Goal: Check status: Check status

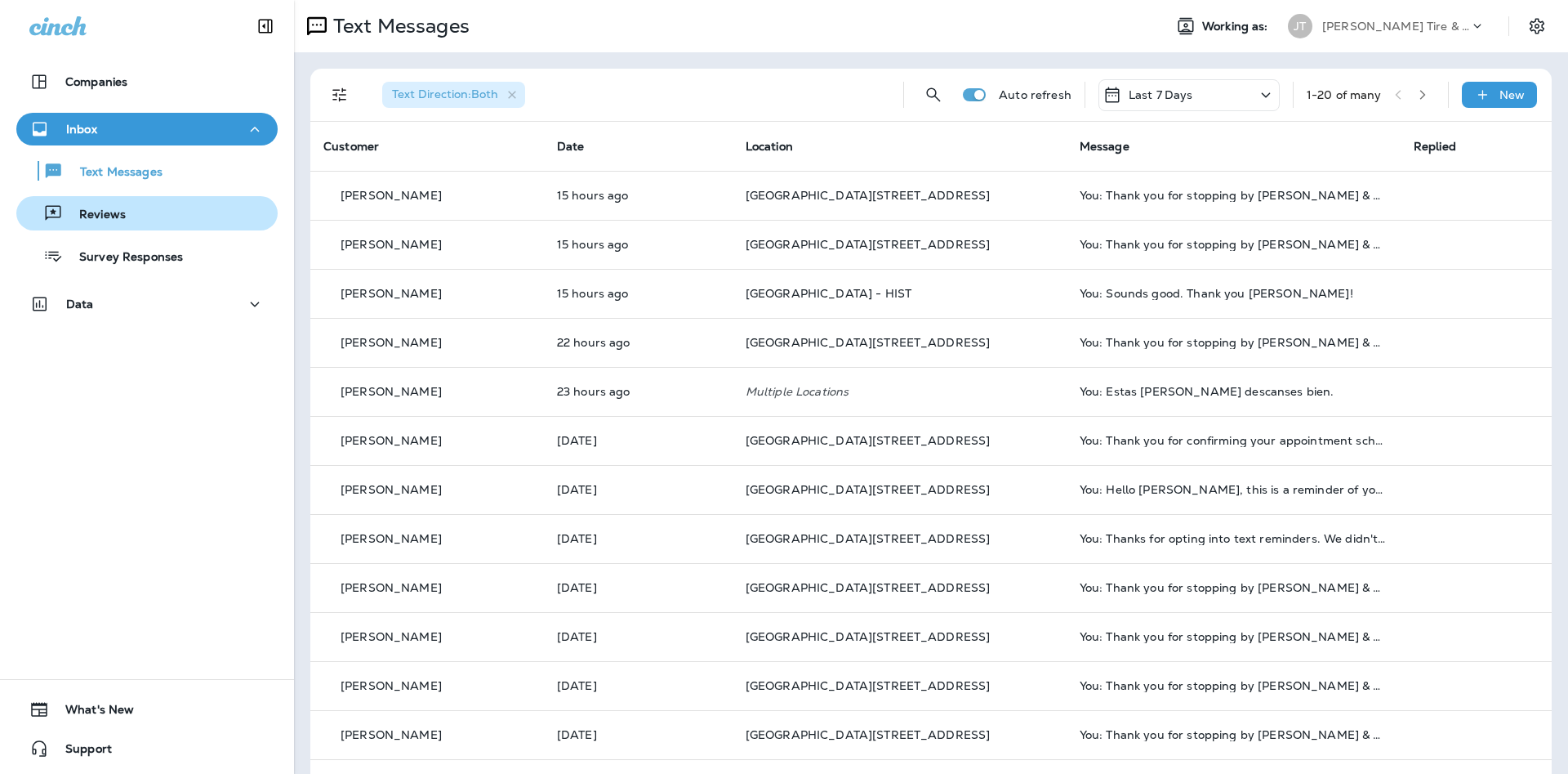
click at [235, 223] on div "Reviews" at bounding box center [147, 213] width 248 height 25
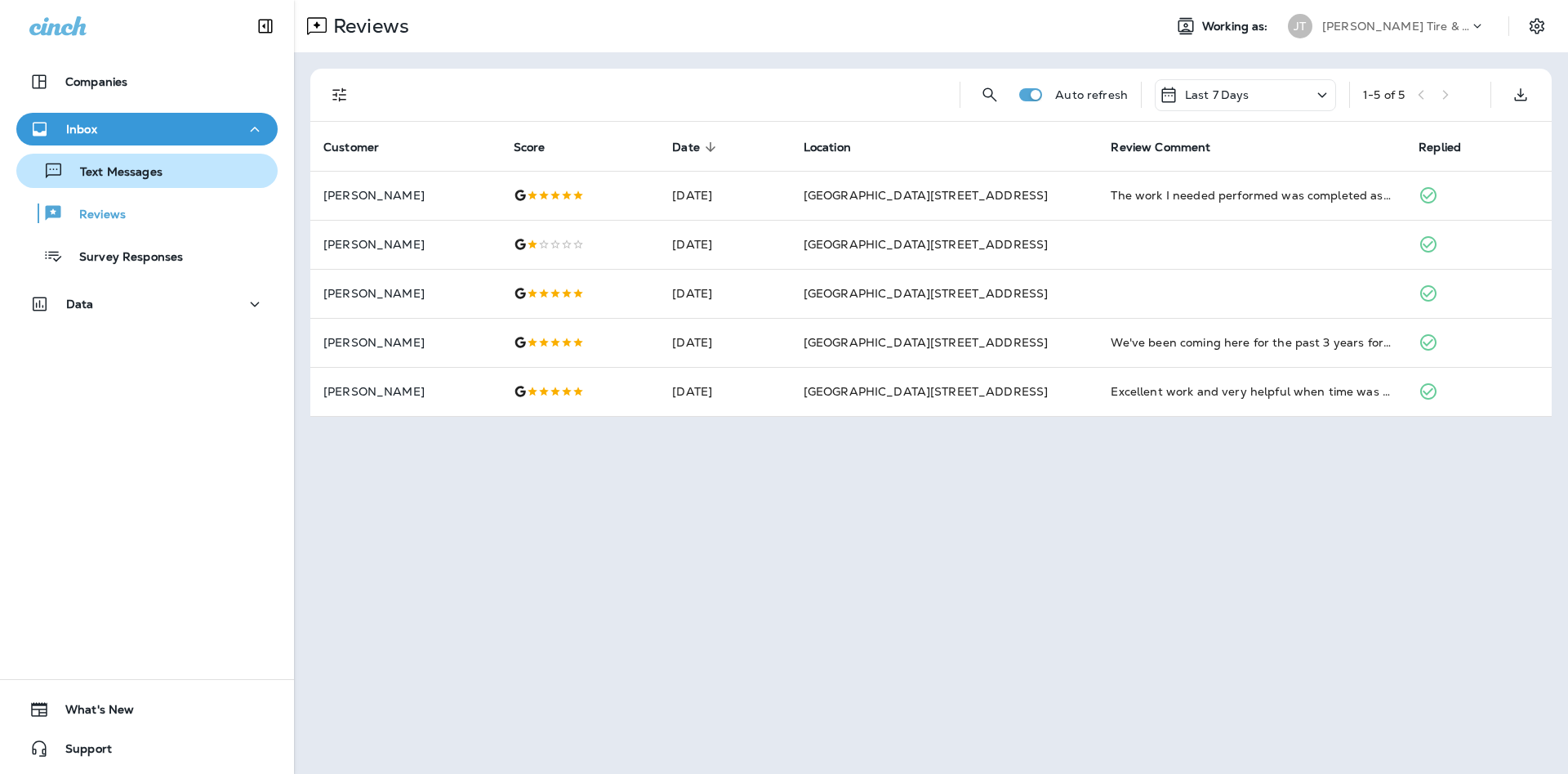
click at [172, 175] on div "Text Messages" at bounding box center [147, 171] width 248 height 25
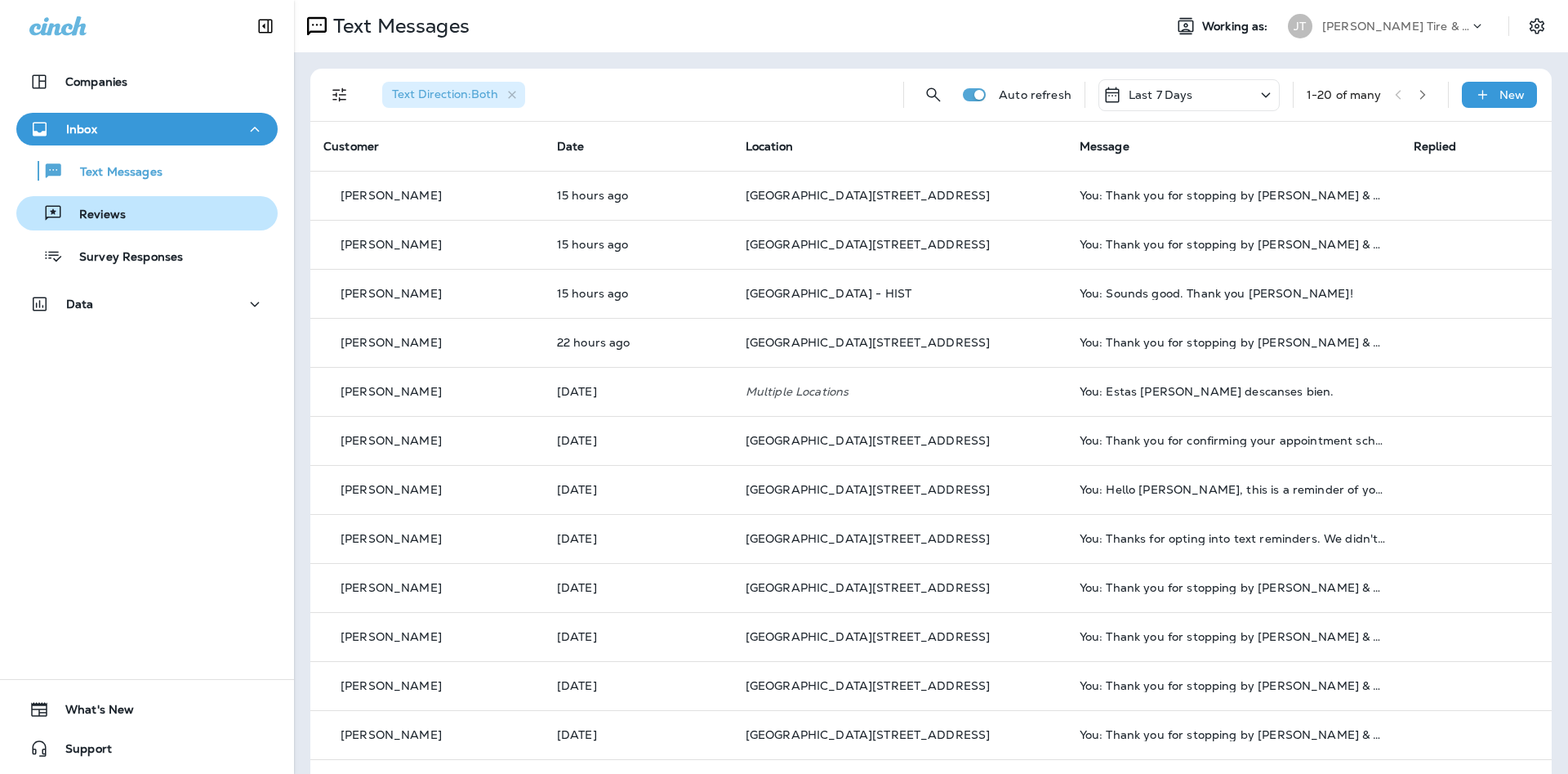
click at [202, 212] on div "Reviews" at bounding box center [147, 213] width 248 height 25
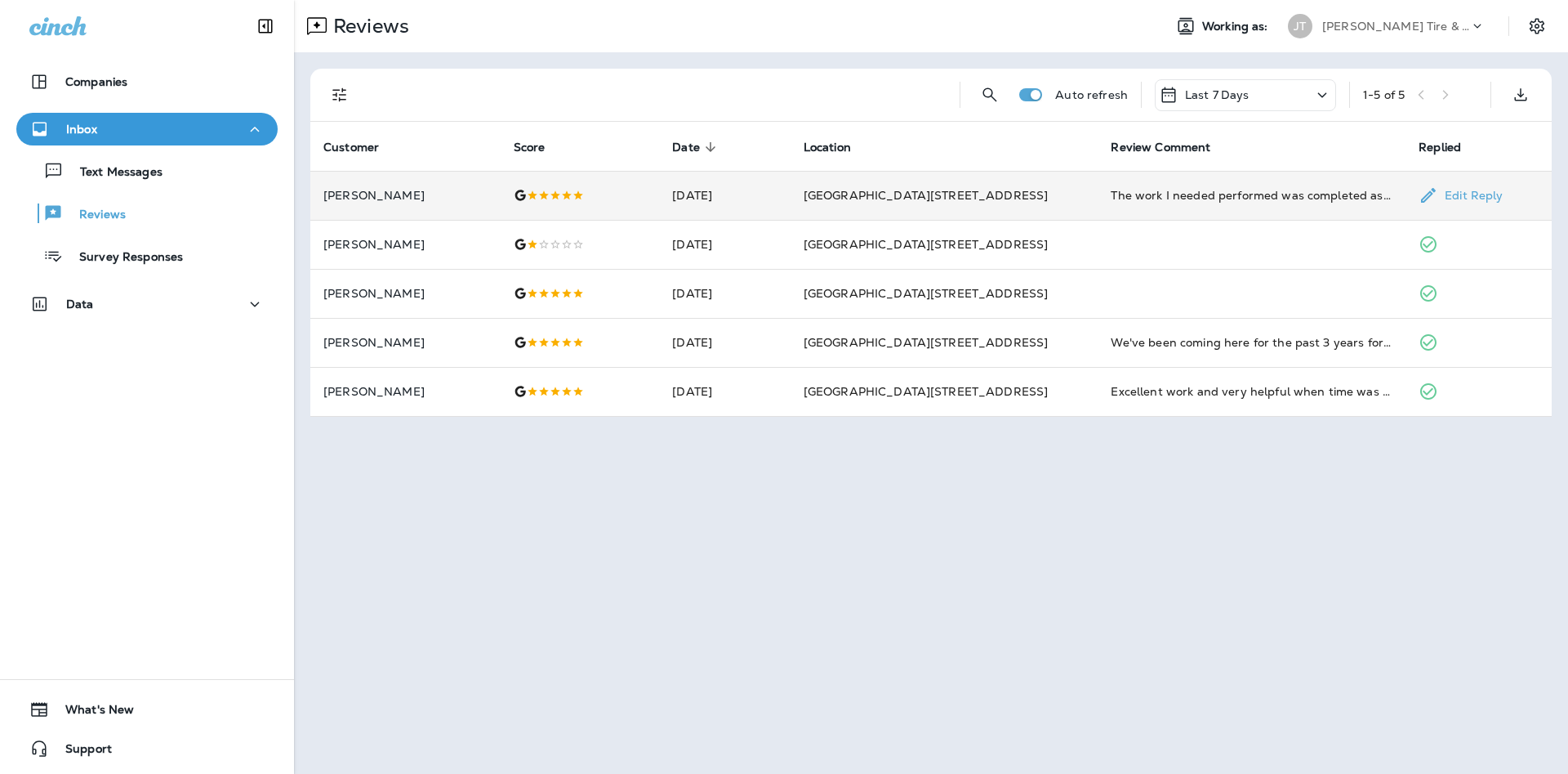
click at [635, 195] on div at bounding box center [580, 195] width 133 height 13
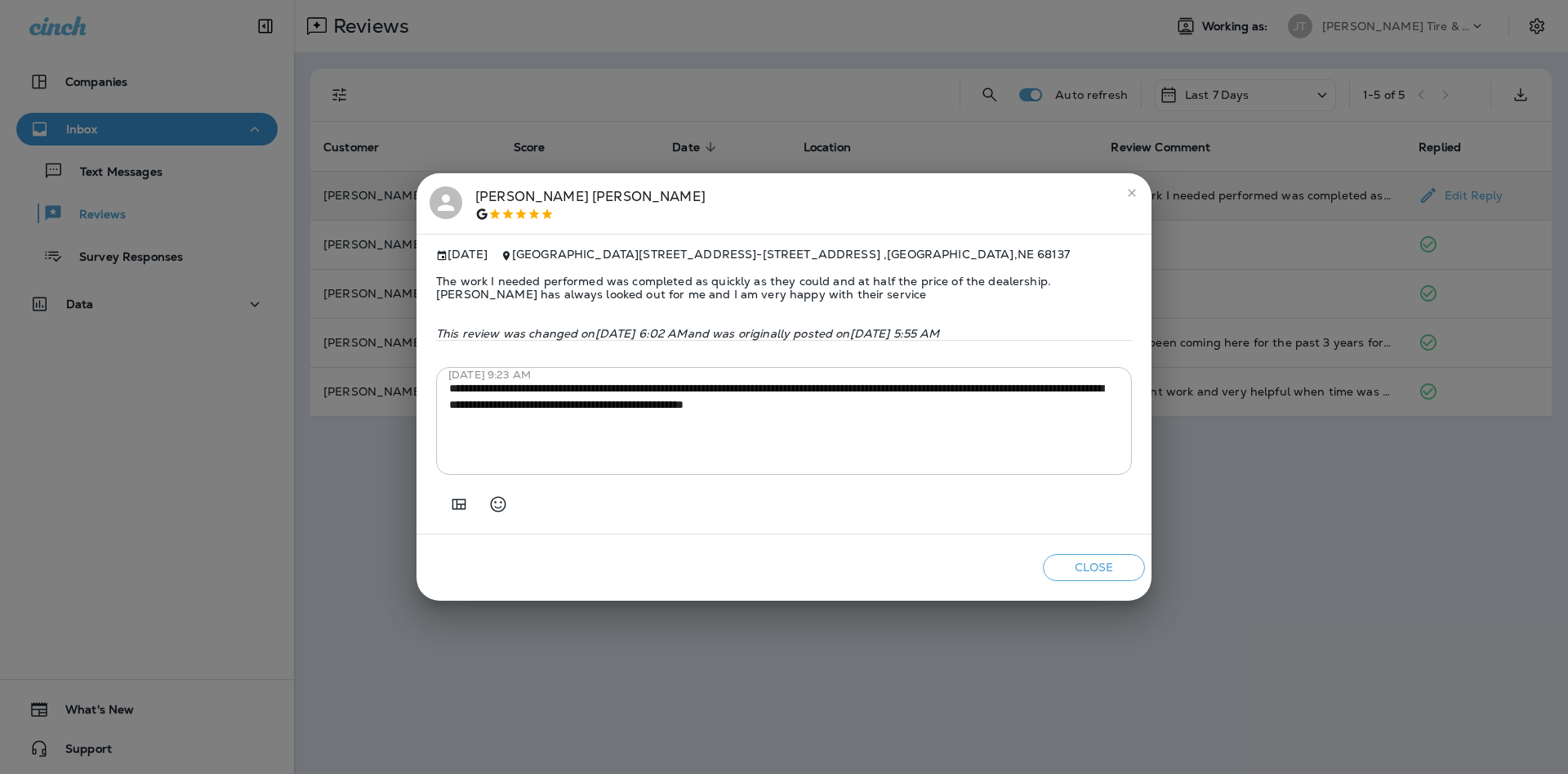
click at [1137, 189] on icon "close" at bounding box center [1131, 192] width 13 height 13
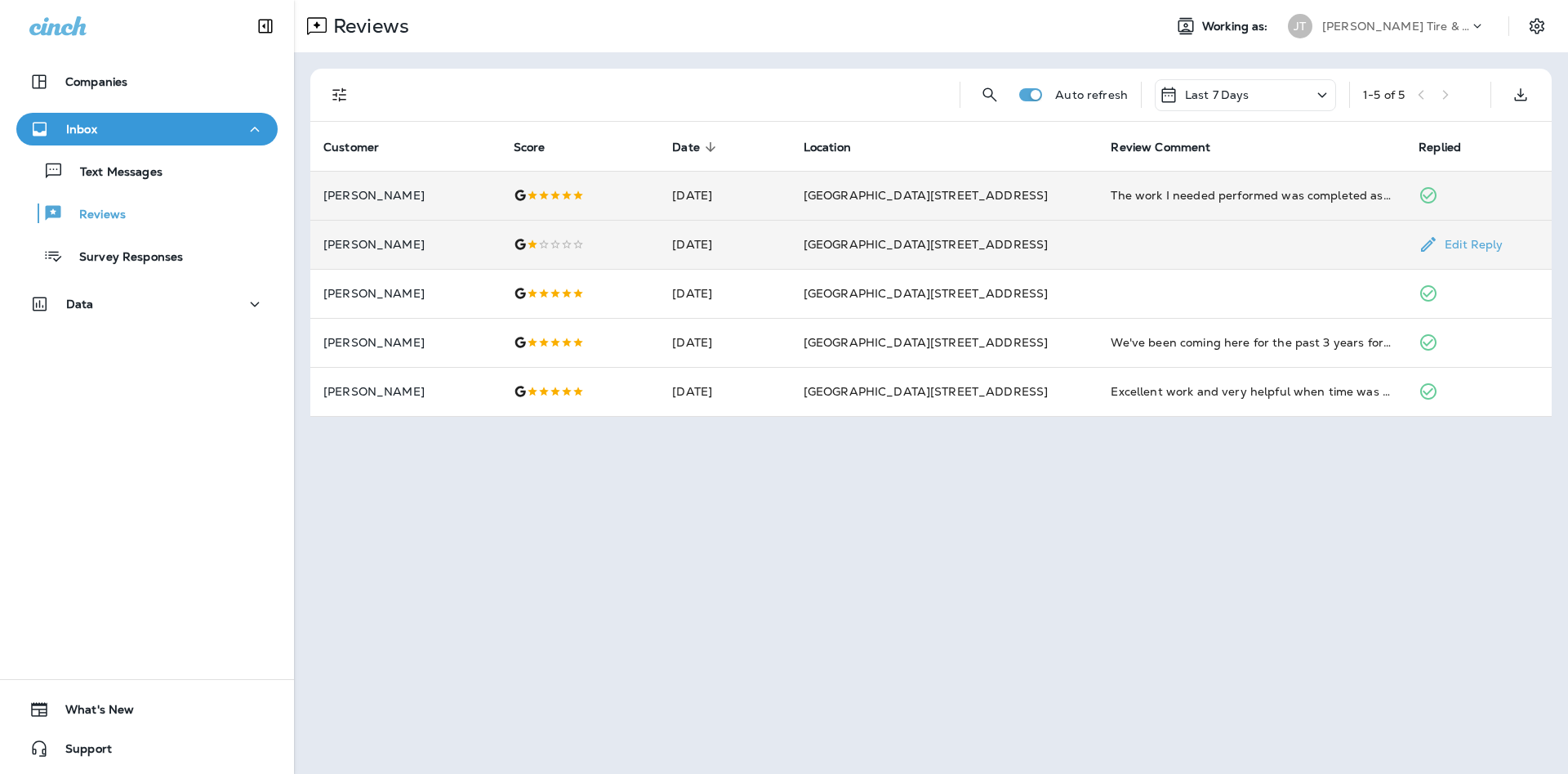
click at [1131, 242] on td at bounding box center [1251, 244] width 308 height 49
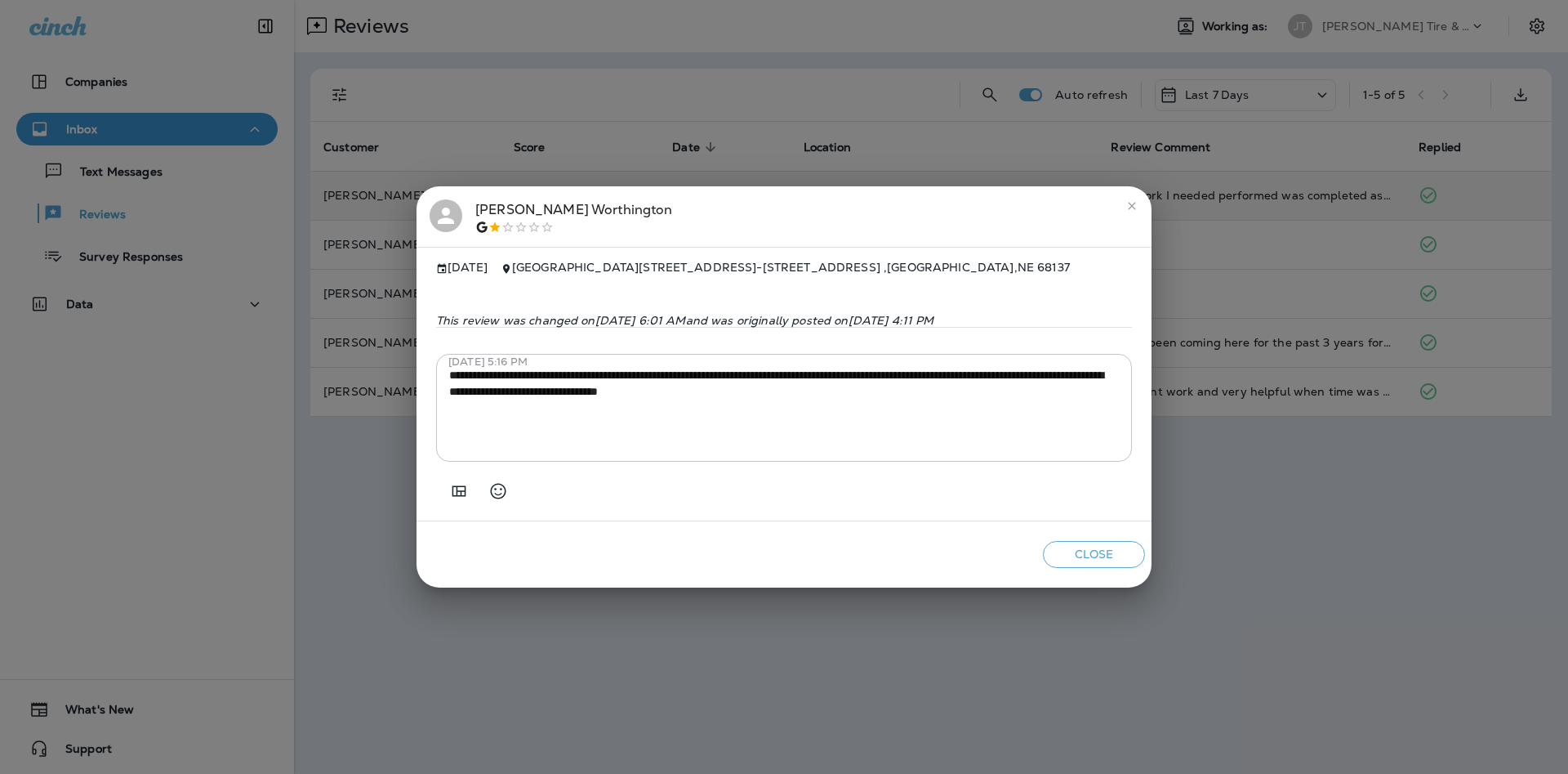
click at [1130, 209] on button "close" at bounding box center [1132, 206] width 26 height 26
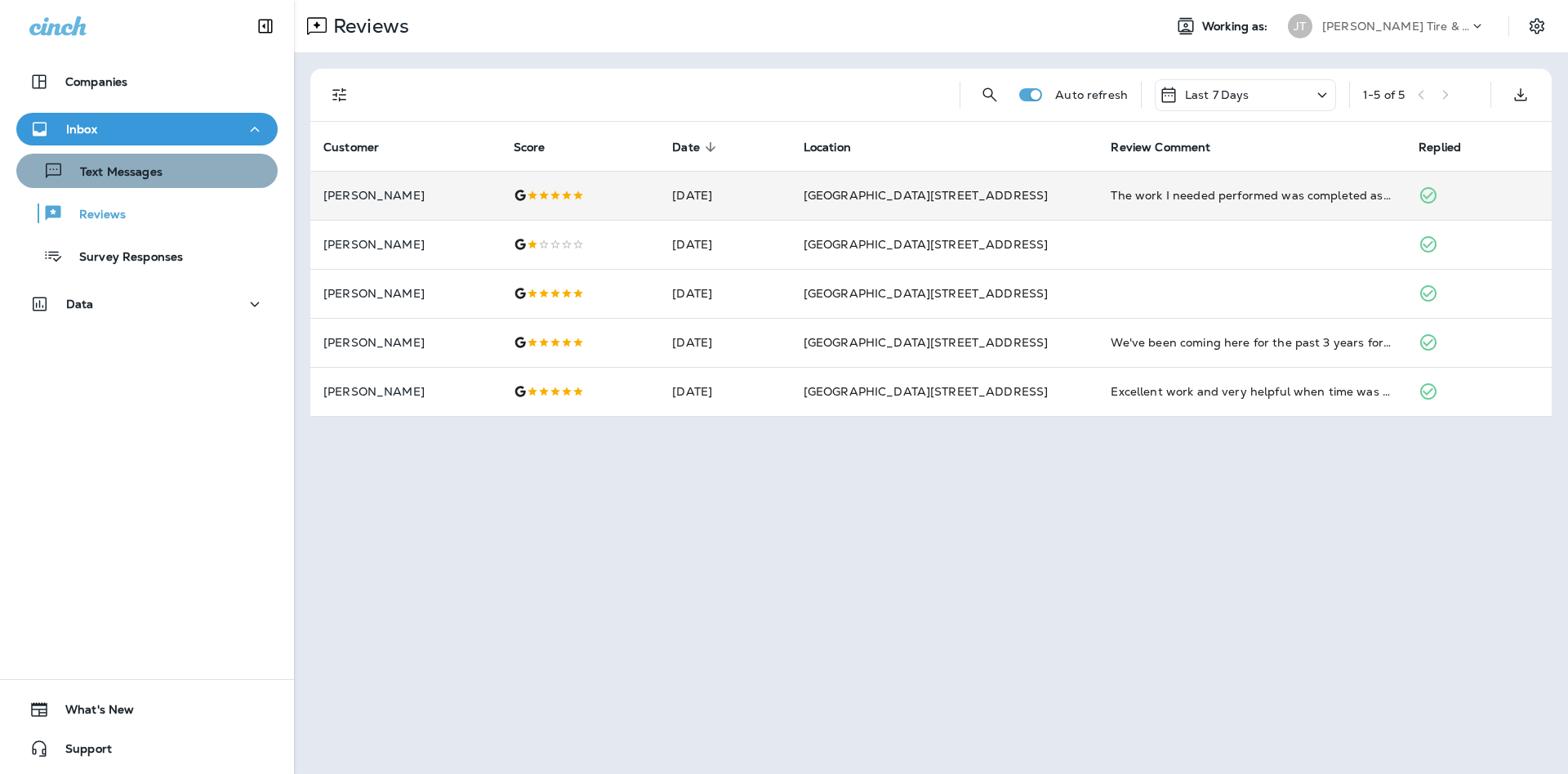
click at [211, 181] on div "Text Messages" at bounding box center [147, 171] width 248 height 25
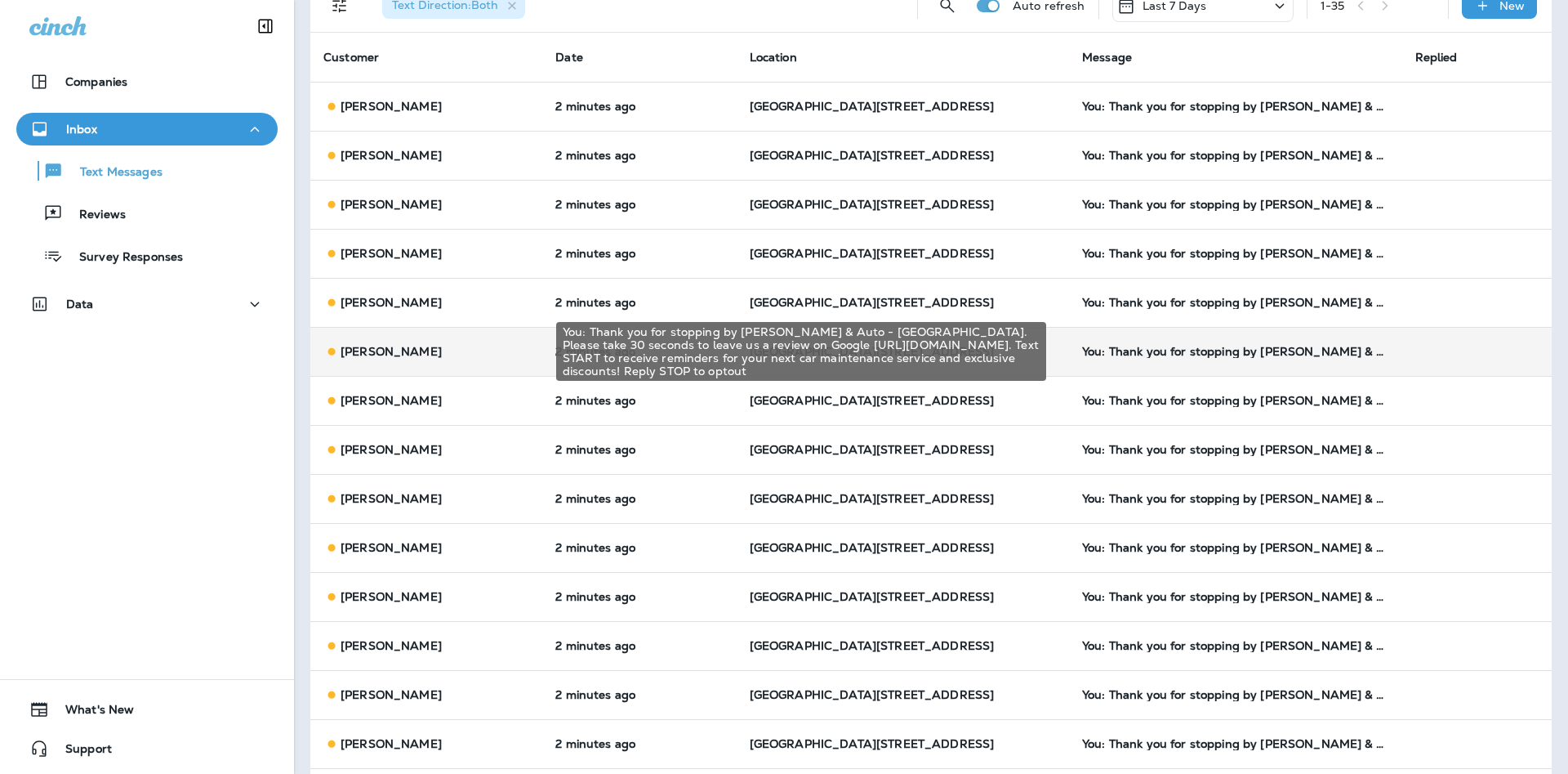
scroll to position [88, 0]
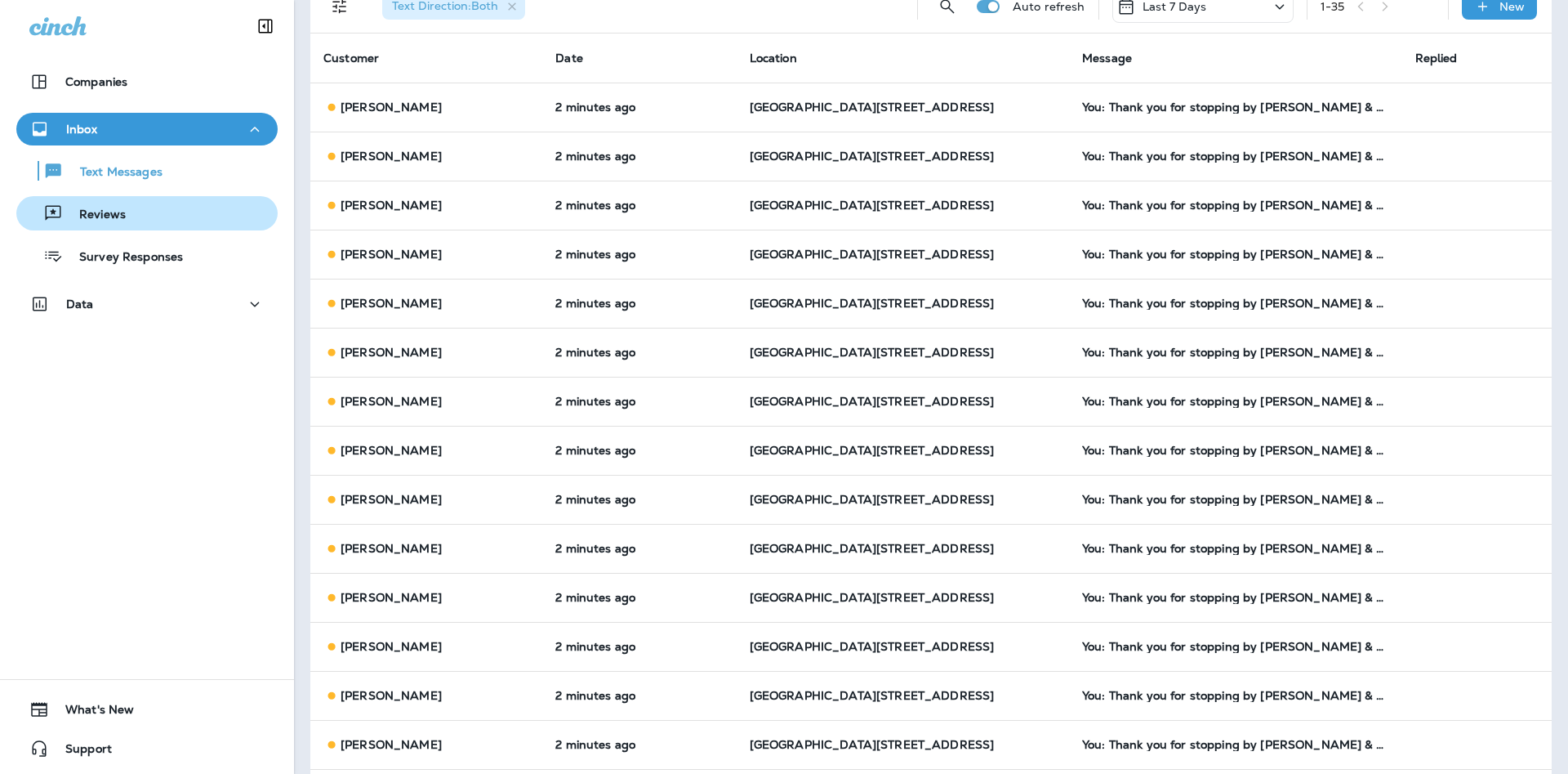
click at [168, 204] on div "Reviews" at bounding box center [147, 213] width 248 height 25
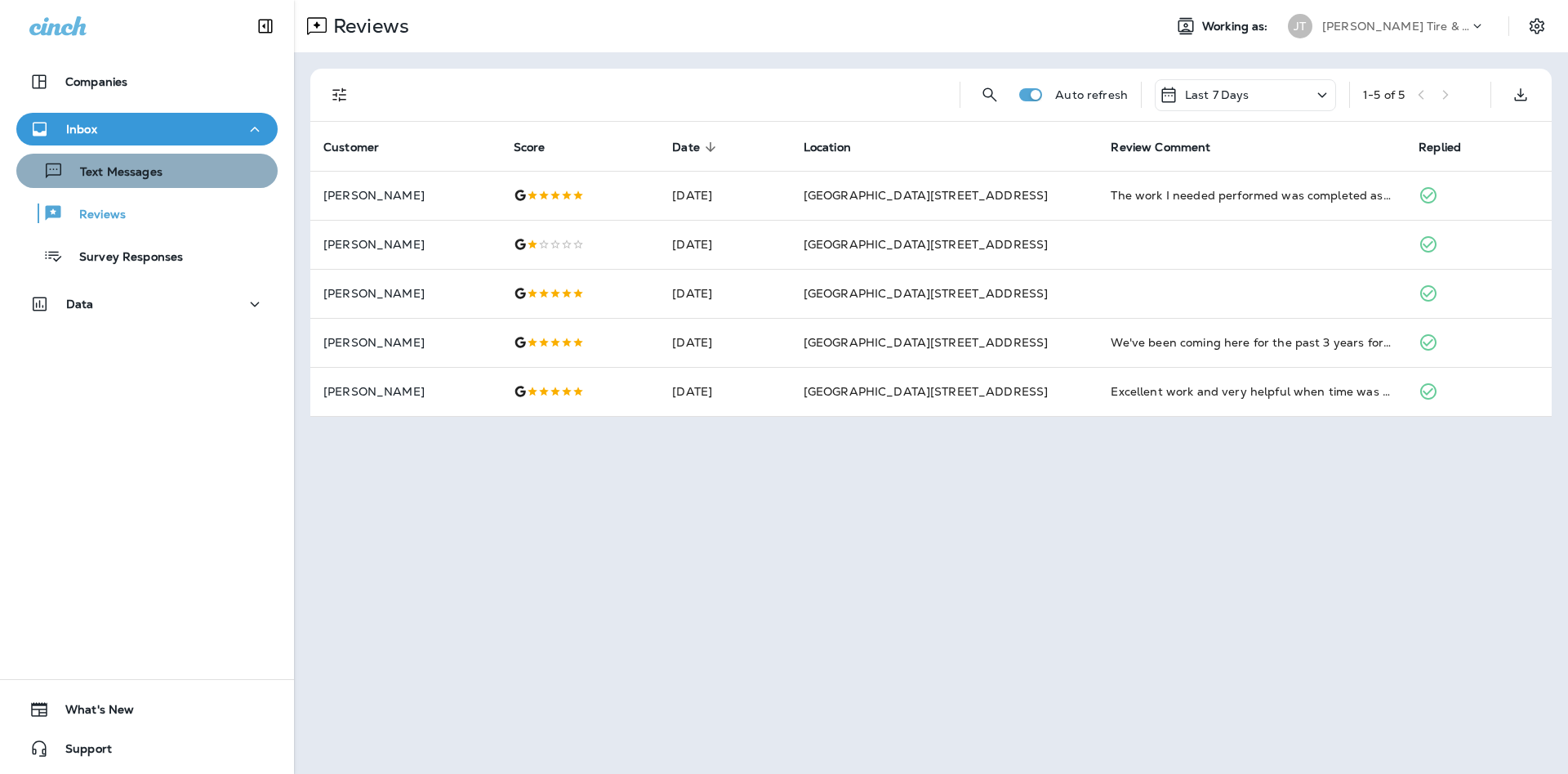
click at [224, 168] on div "Text Messages" at bounding box center [147, 171] width 248 height 25
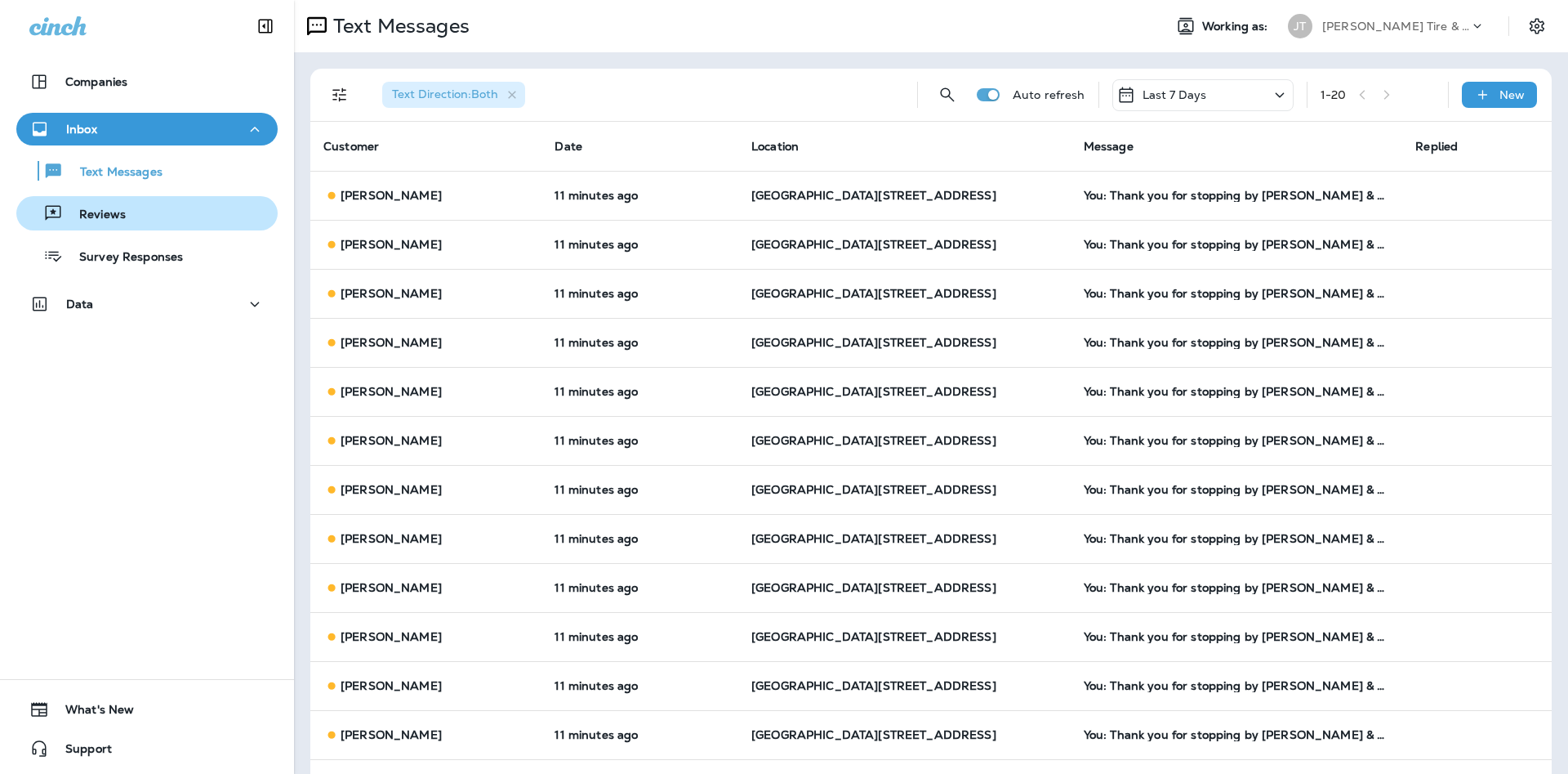
click at [127, 228] on button "Reviews" at bounding box center [147, 213] width 262 height 34
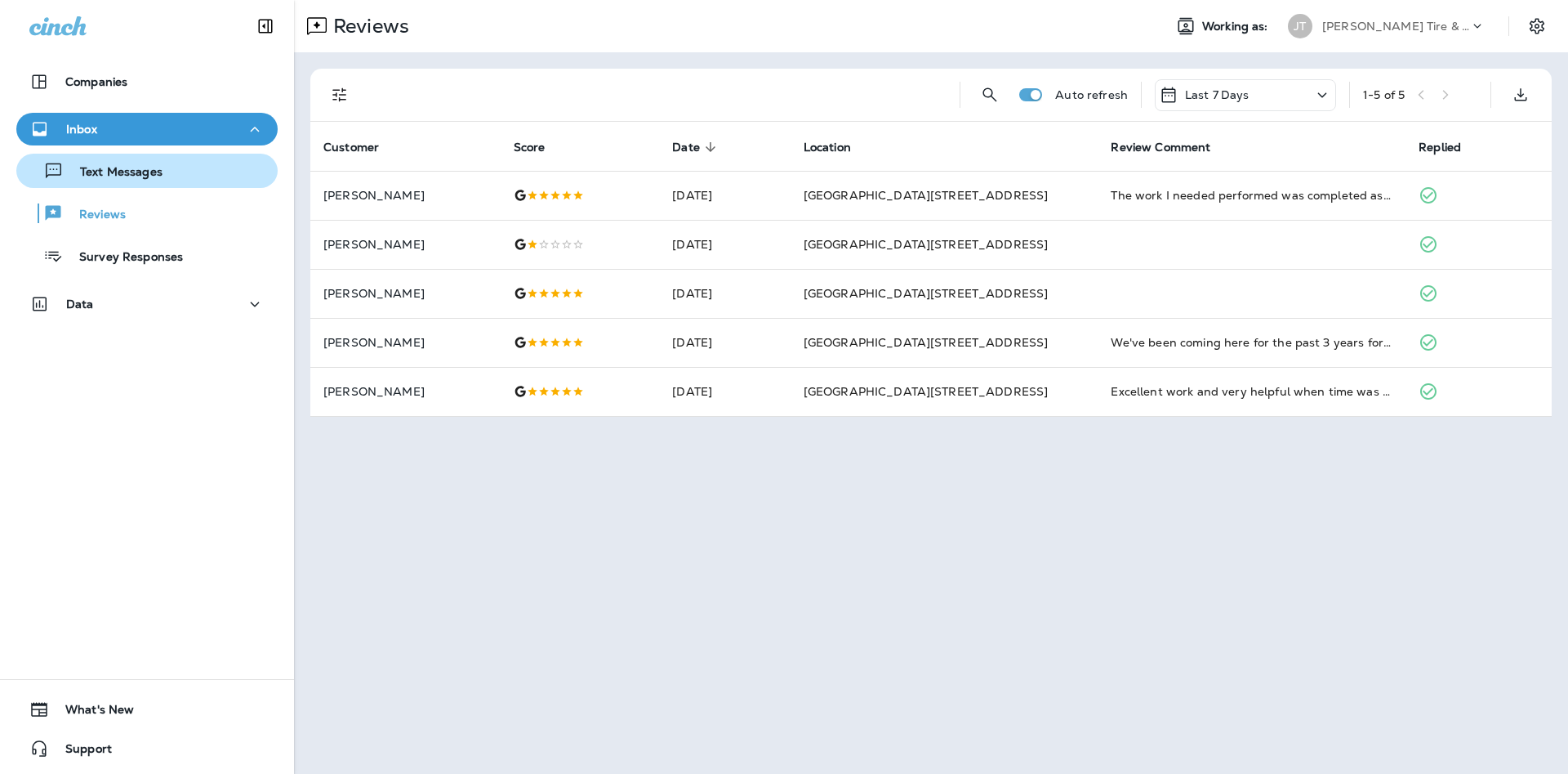
click at [158, 180] on p "Text Messages" at bounding box center [113, 173] width 99 height 16
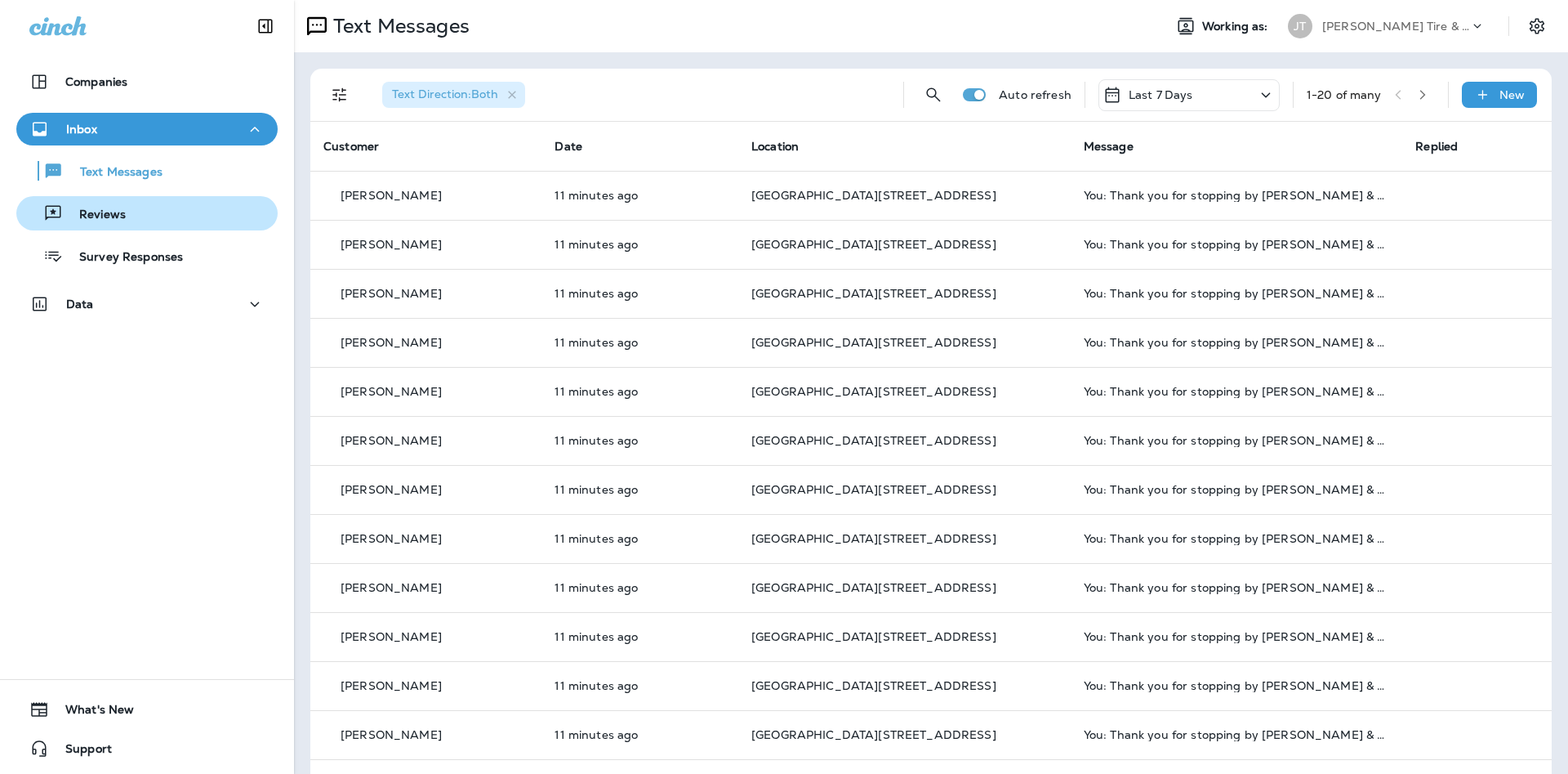
click at [128, 207] on div "Reviews" at bounding box center [147, 213] width 248 height 25
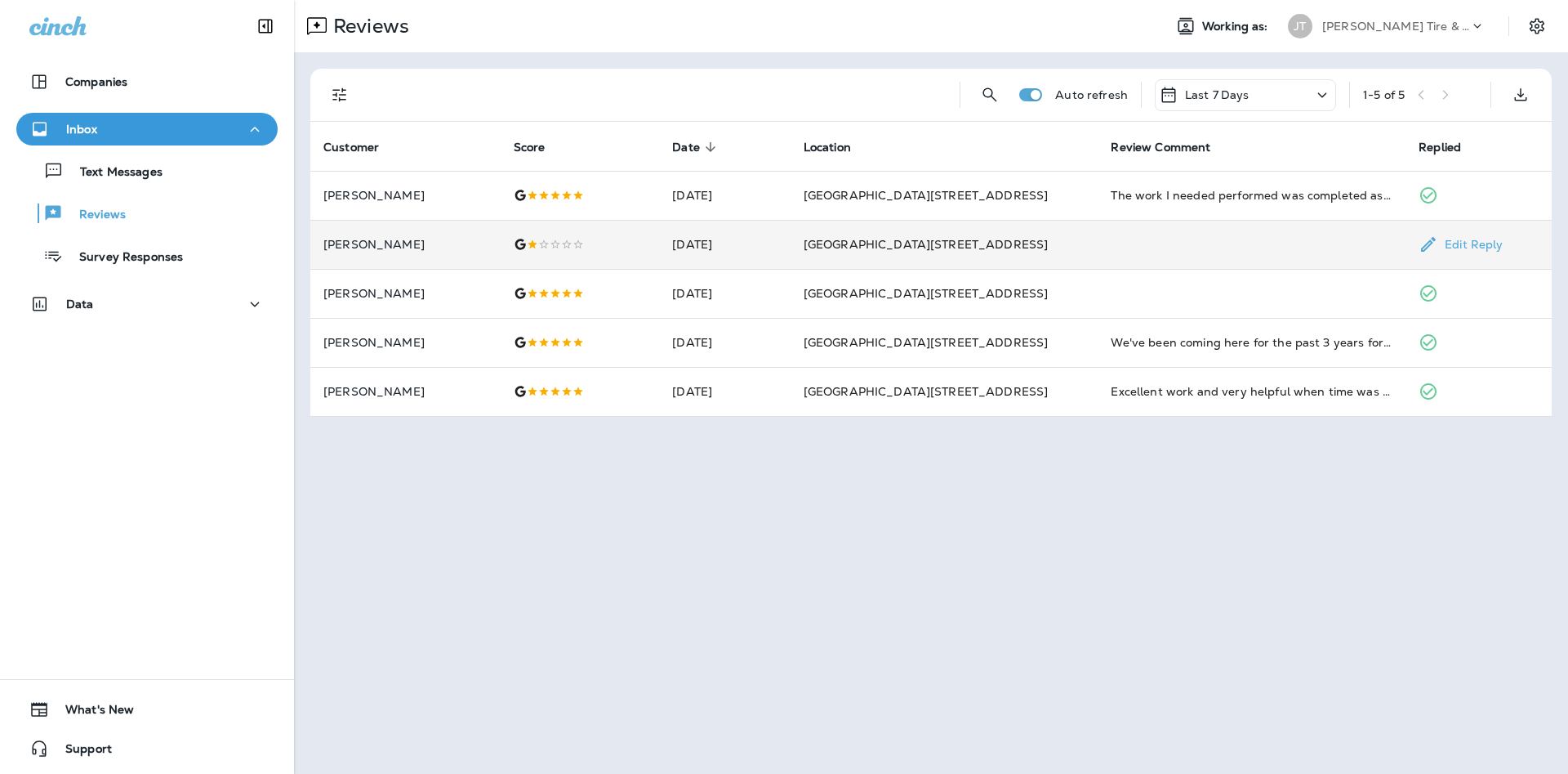
click at [646, 249] on div at bounding box center [580, 244] width 133 height 13
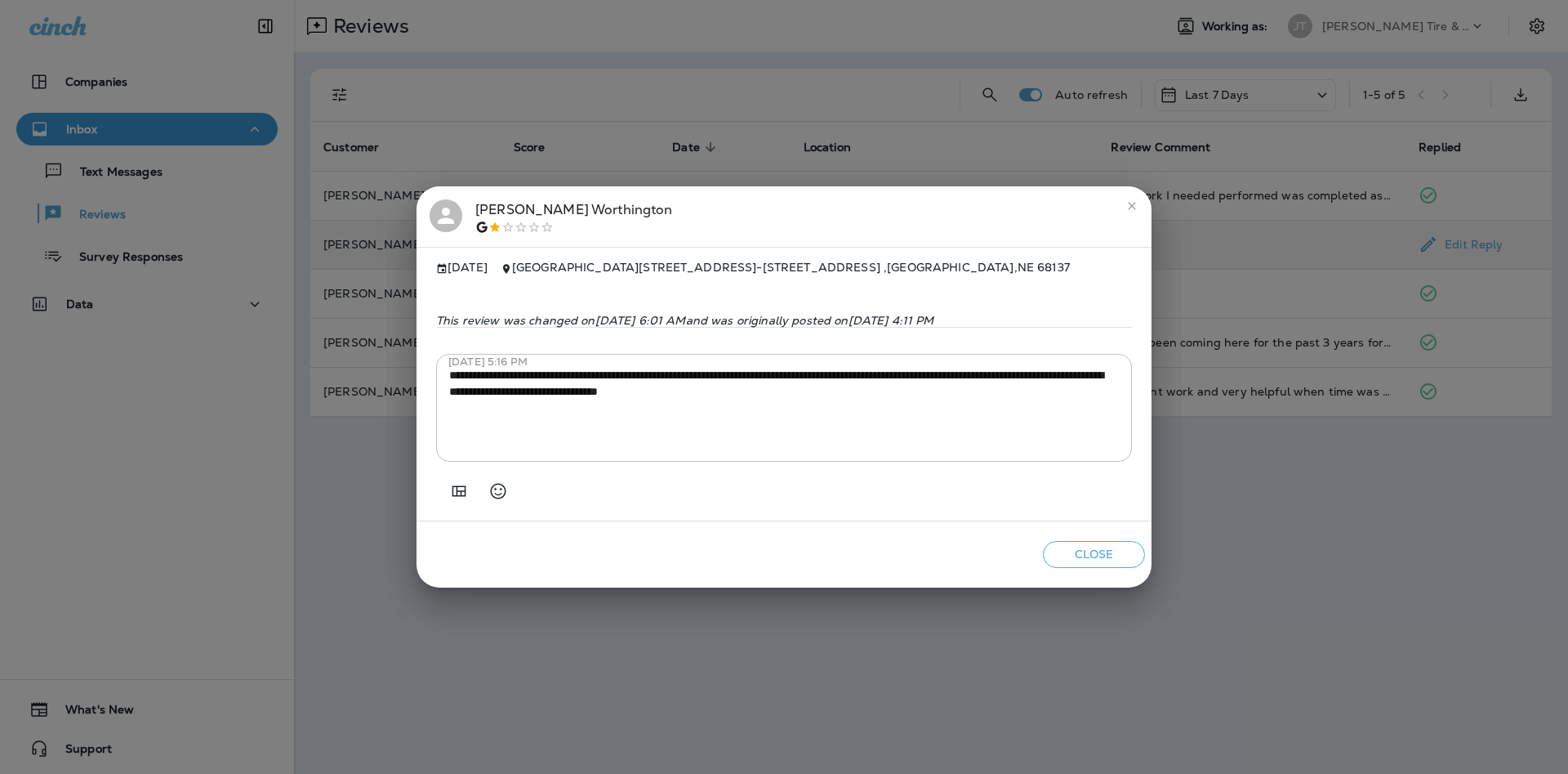
click at [1130, 200] on icon "close" at bounding box center [1131, 205] width 13 height 13
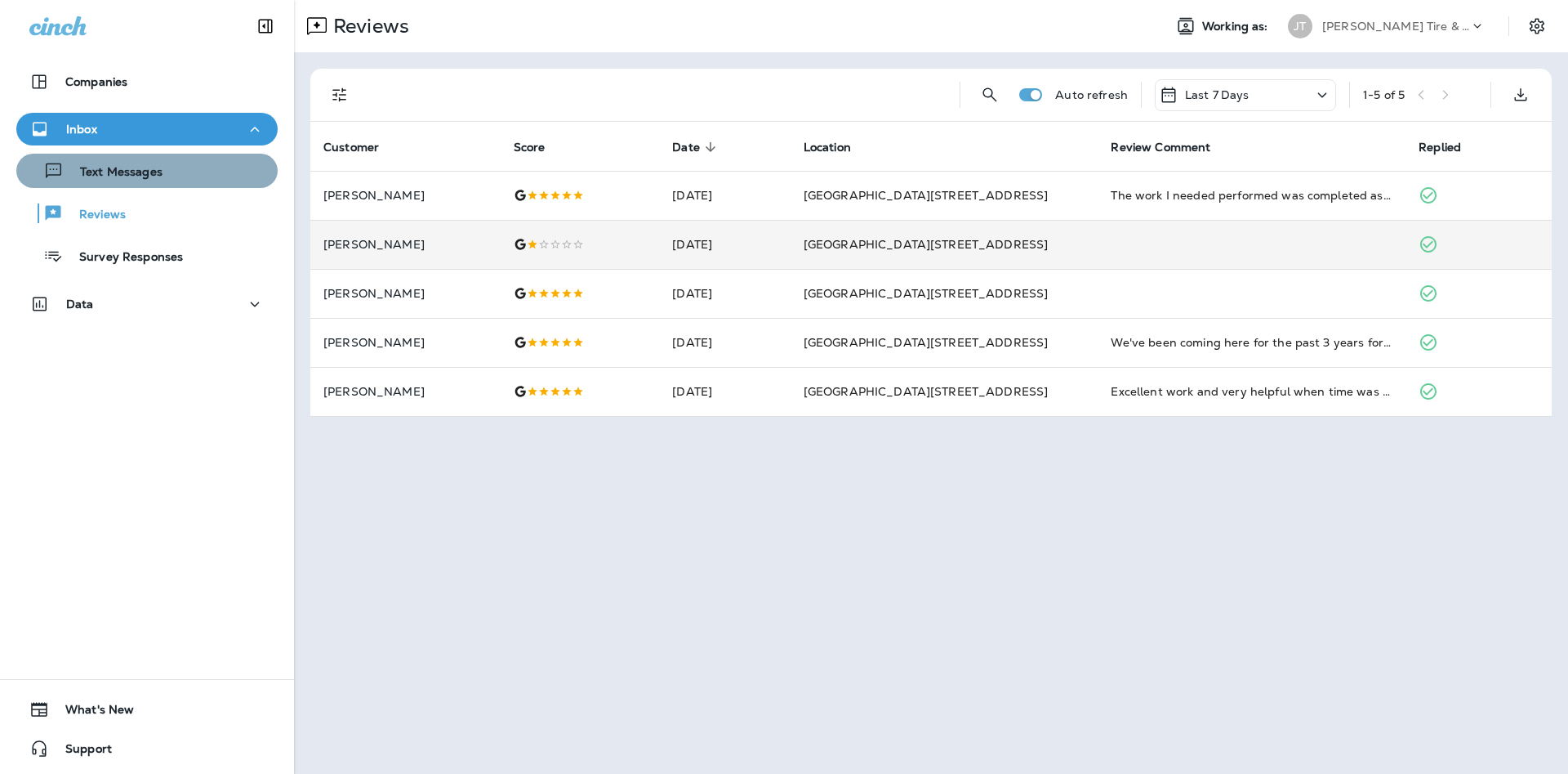
click at [188, 183] on button "Text Messages" at bounding box center [147, 171] width 262 height 34
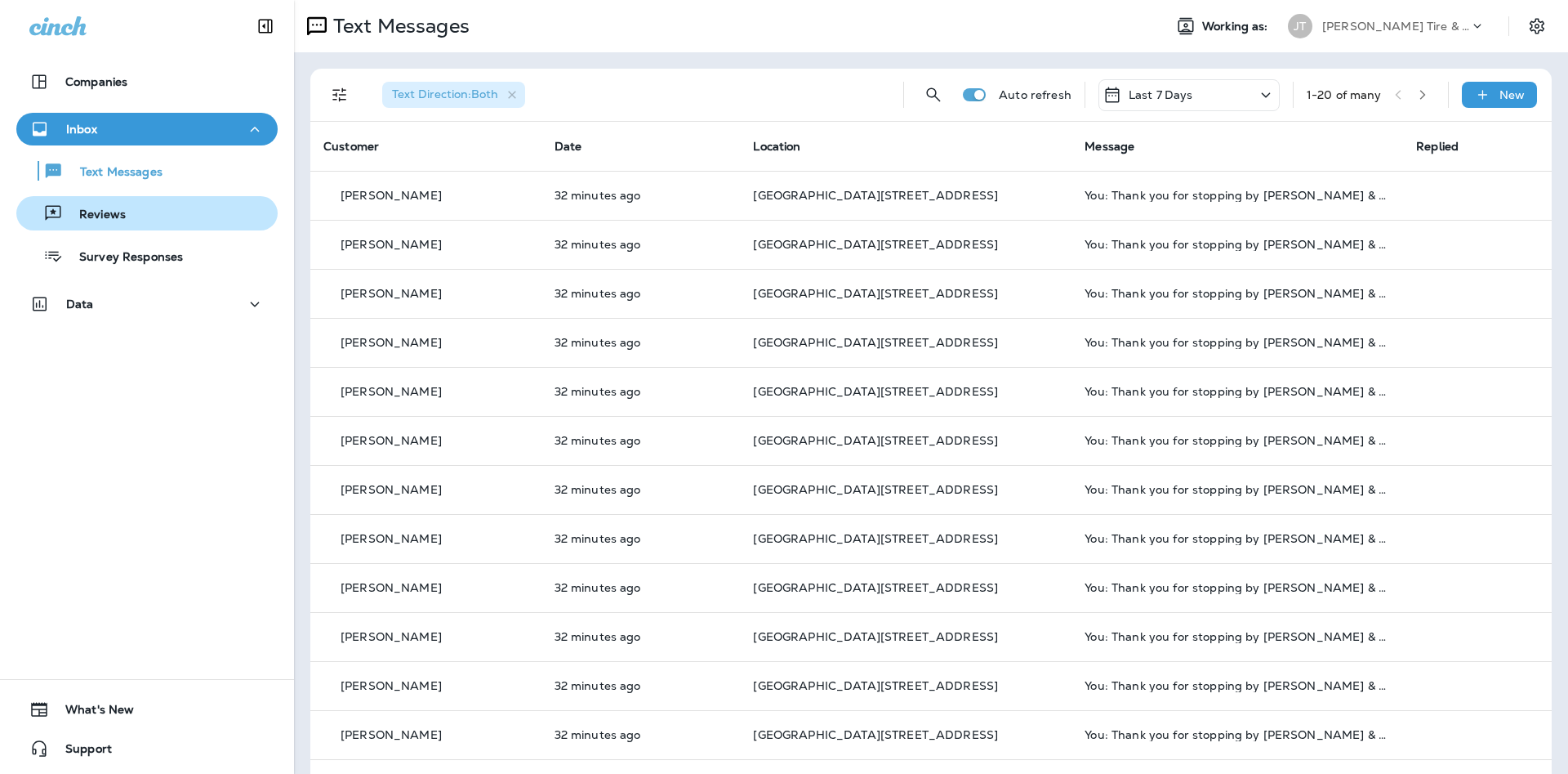
click at [162, 223] on div "Reviews" at bounding box center [147, 213] width 248 height 25
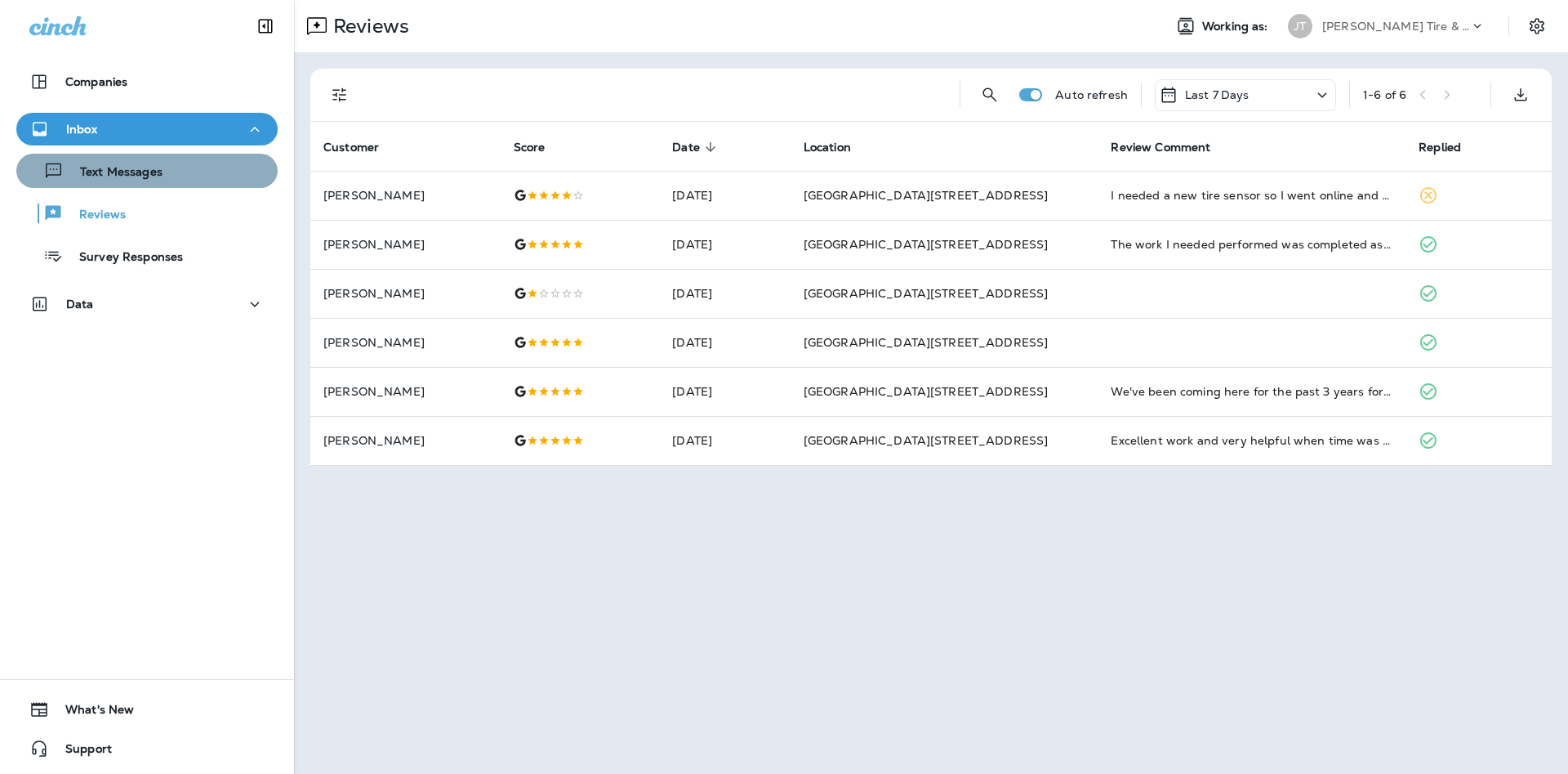
click at [145, 177] on p "Text Messages" at bounding box center [113, 173] width 99 height 16
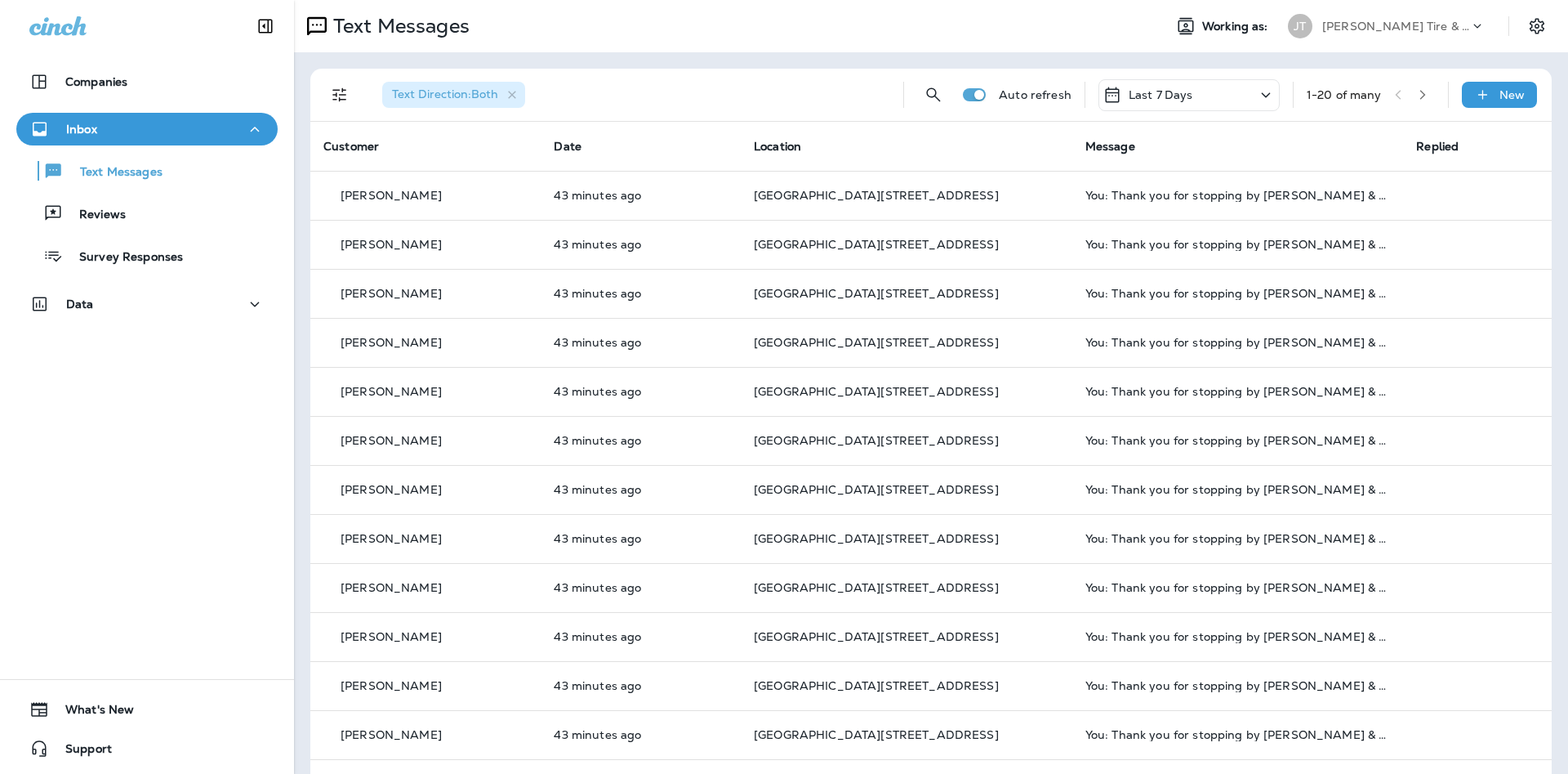
click at [95, 233] on div "Text Messages Reviews Survey Responses" at bounding box center [147, 208] width 262 height 127
click at [95, 219] on p "Reviews" at bounding box center [94, 216] width 63 height 16
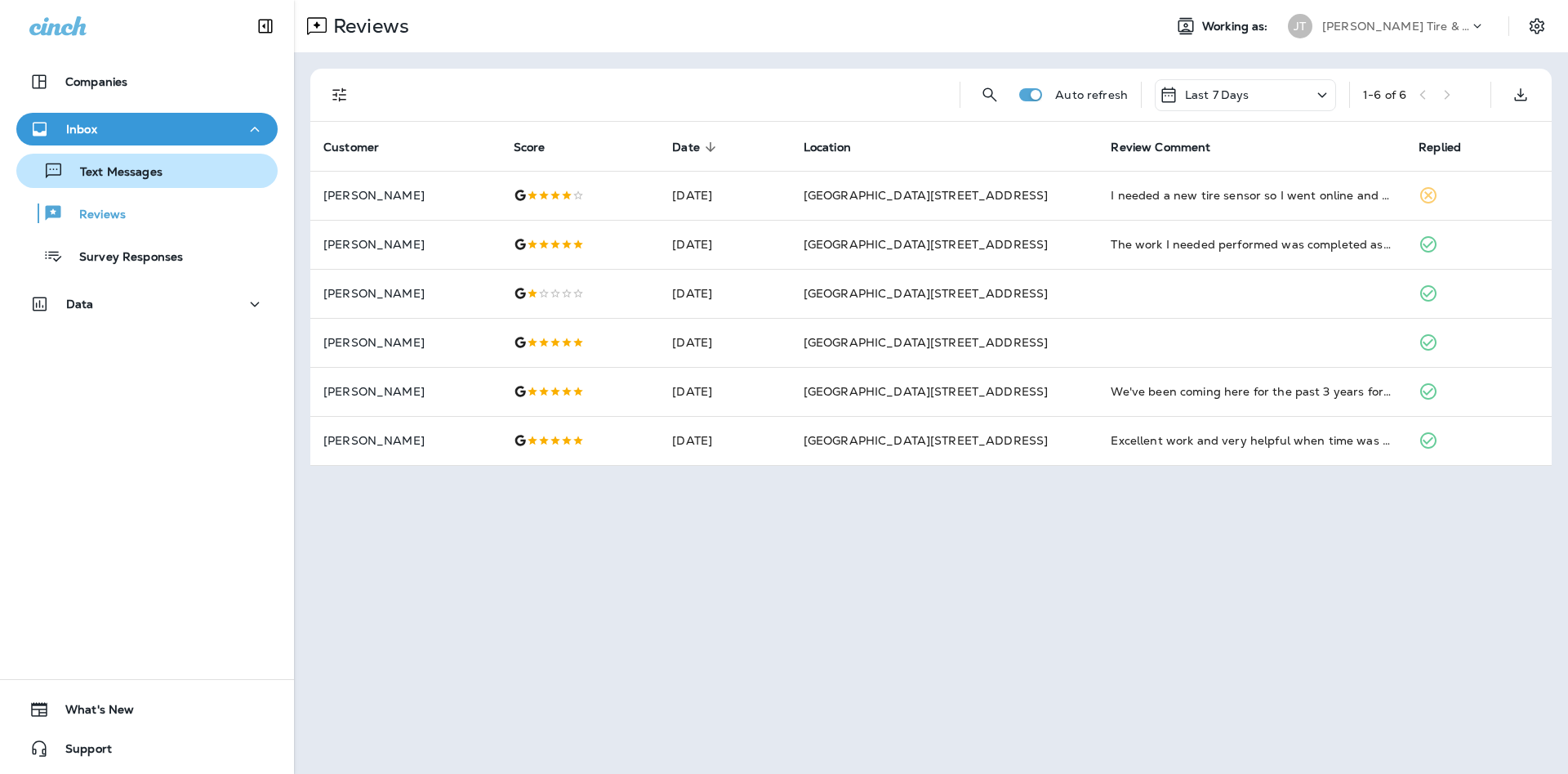
click at [172, 215] on div "Text Messages Reviews Survey Responses" at bounding box center [147, 208] width 262 height 127
click at [233, 172] on div "Text Messages" at bounding box center [147, 171] width 248 height 25
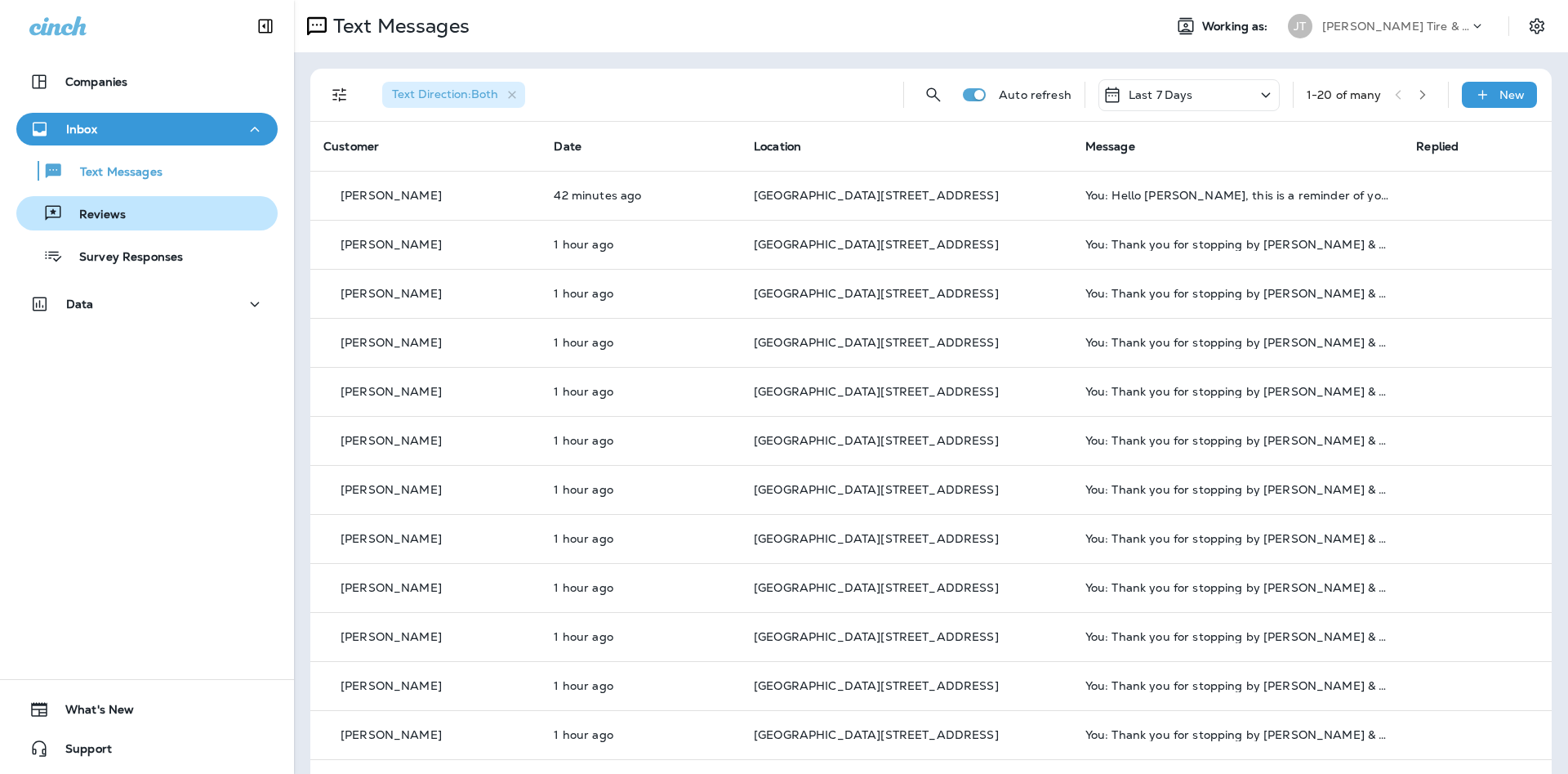
click at [136, 204] on div "Reviews" at bounding box center [147, 213] width 248 height 25
